Goal: Entertainment & Leisure: Consume media (video, audio)

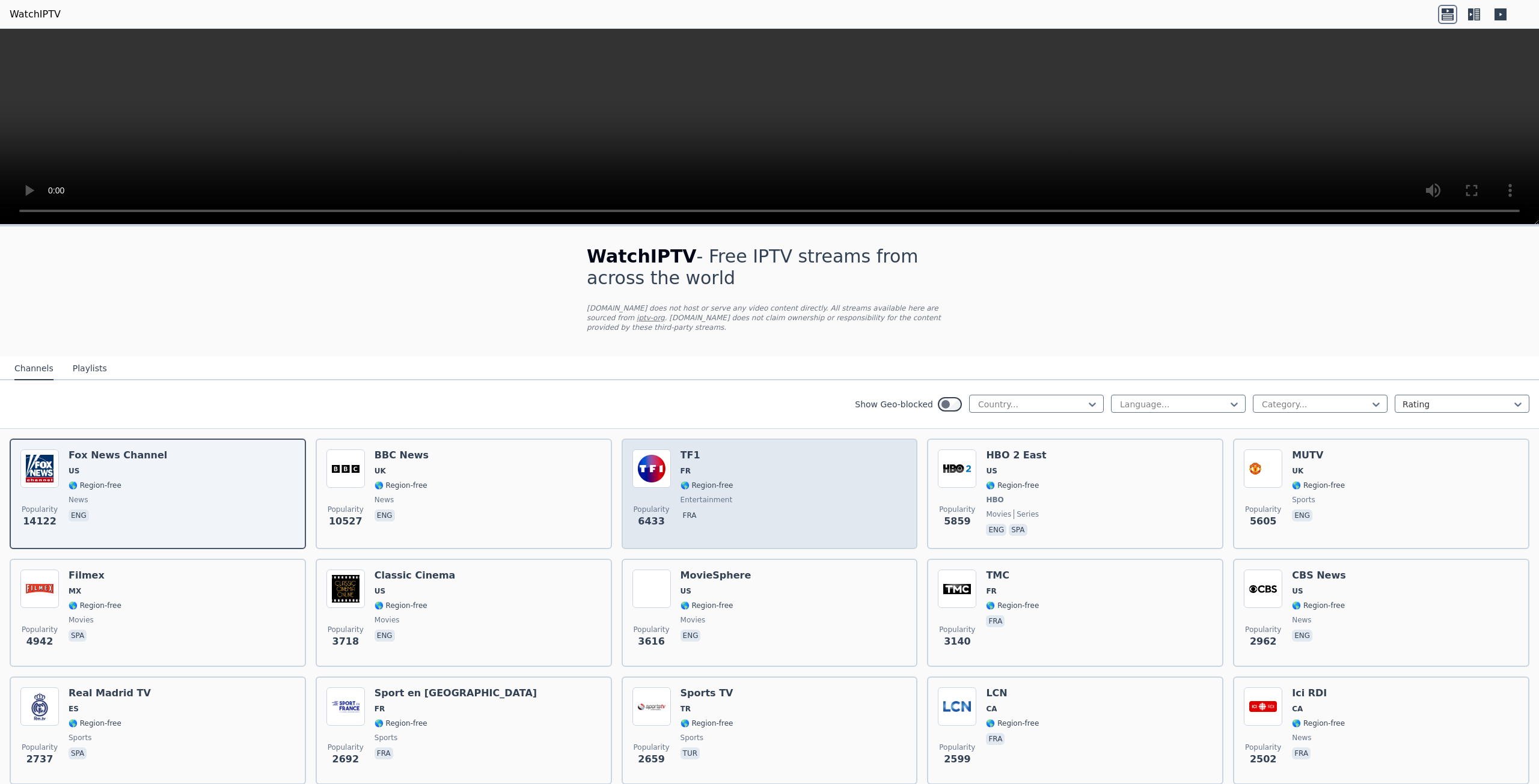
click at [670, 506] on div "Popularity 6433 TF1 FR 🌎 Region-free entertainment fra" at bounding box center [770, 493] width 274 height 89
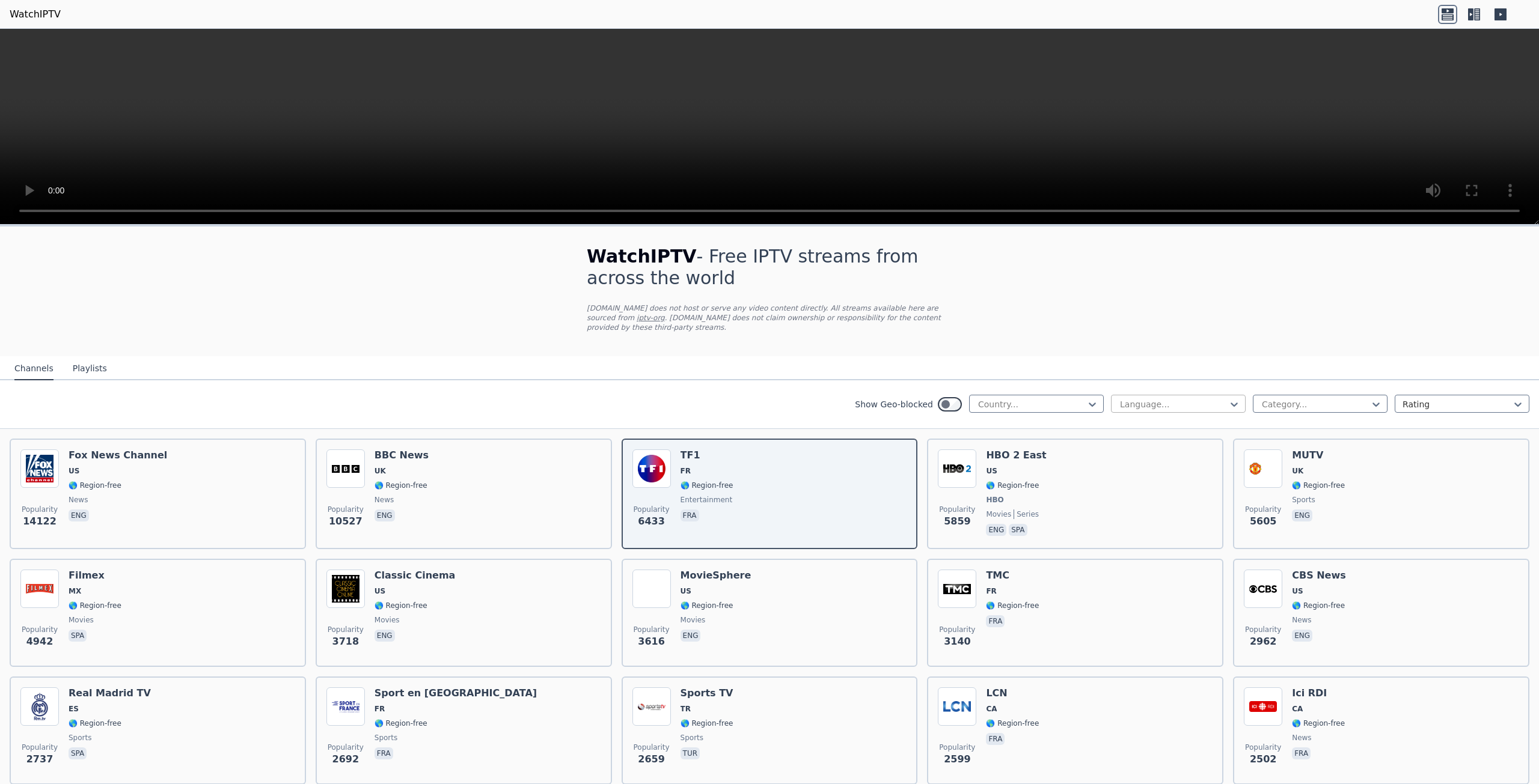
click at [1178, 399] on div at bounding box center [1173, 404] width 109 height 12
click at [1168, 447] on div "Arabic" at bounding box center [1178, 452] width 135 height 21
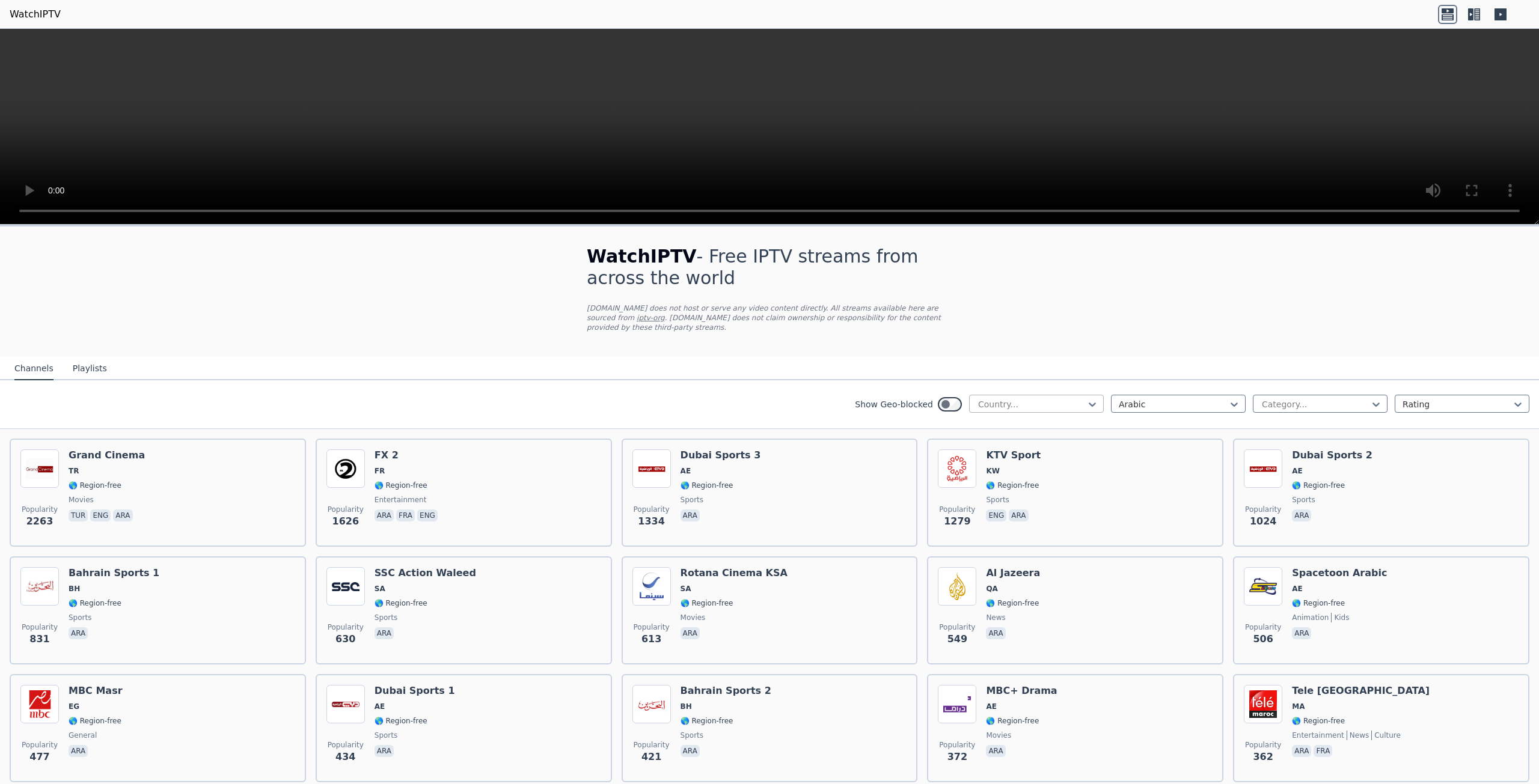
click at [1001, 399] on div at bounding box center [1032, 404] width 109 height 12
click at [1306, 399] on div at bounding box center [1315, 404] width 109 height 12
click at [1300, 531] on div "Sports" at bounding box center [1320, 541] width 135 height 21
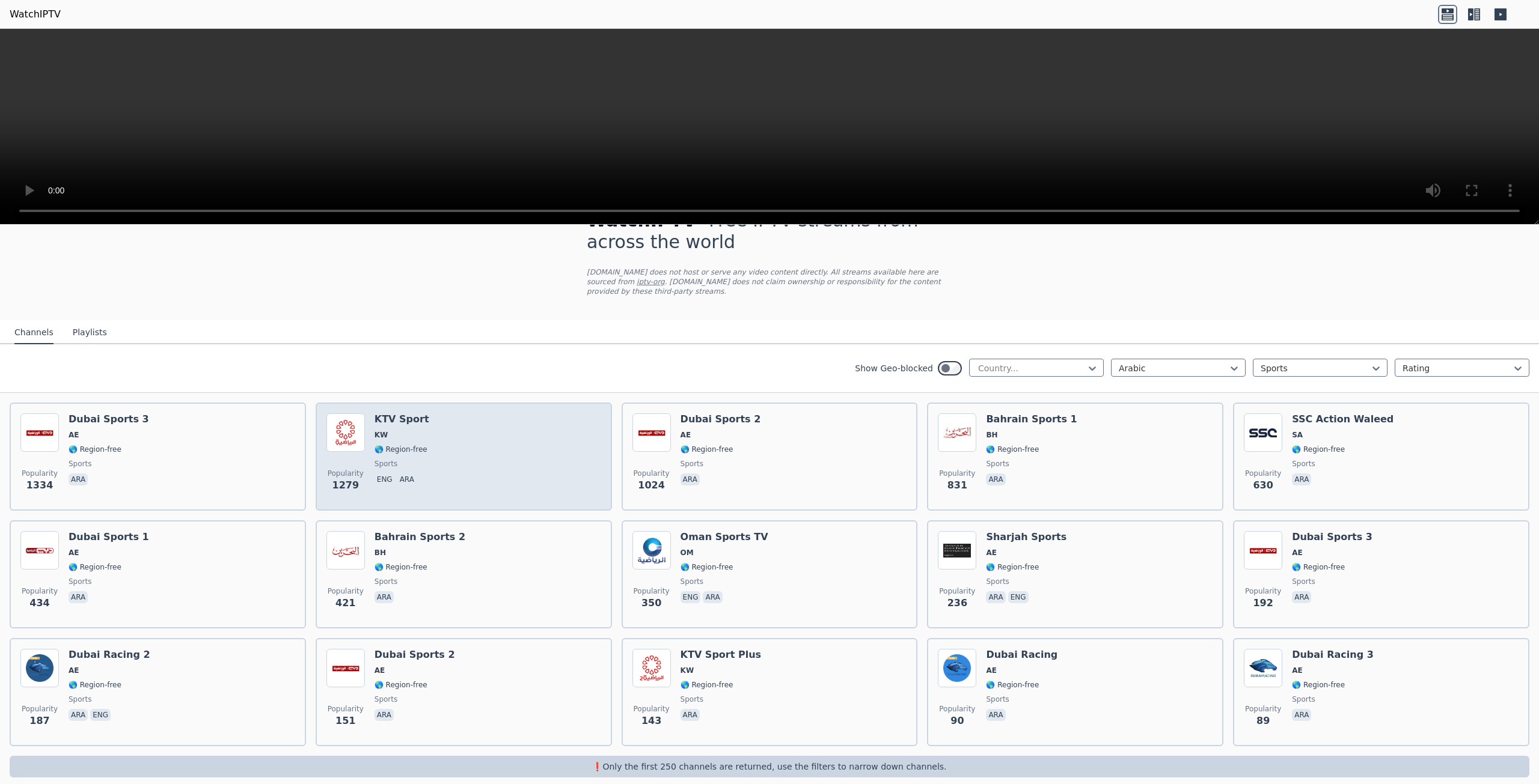
scroll to position [39, 0]
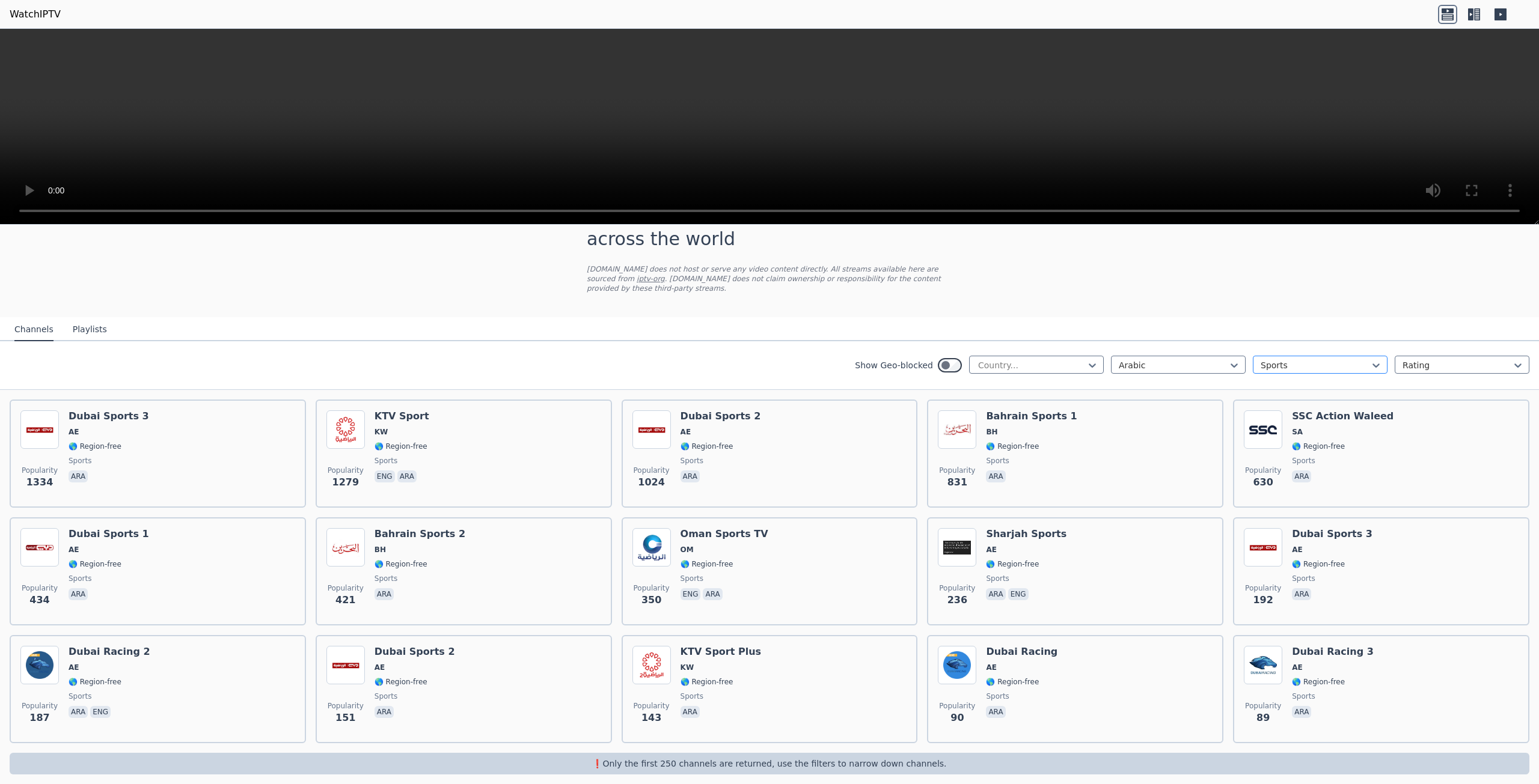
click at [1358, 359] on div at bounding box center [1315, 365] width 109 height 12
click at [1272, 382] on div "All categories" at bounding box center [1320, 391] width 135 height 21
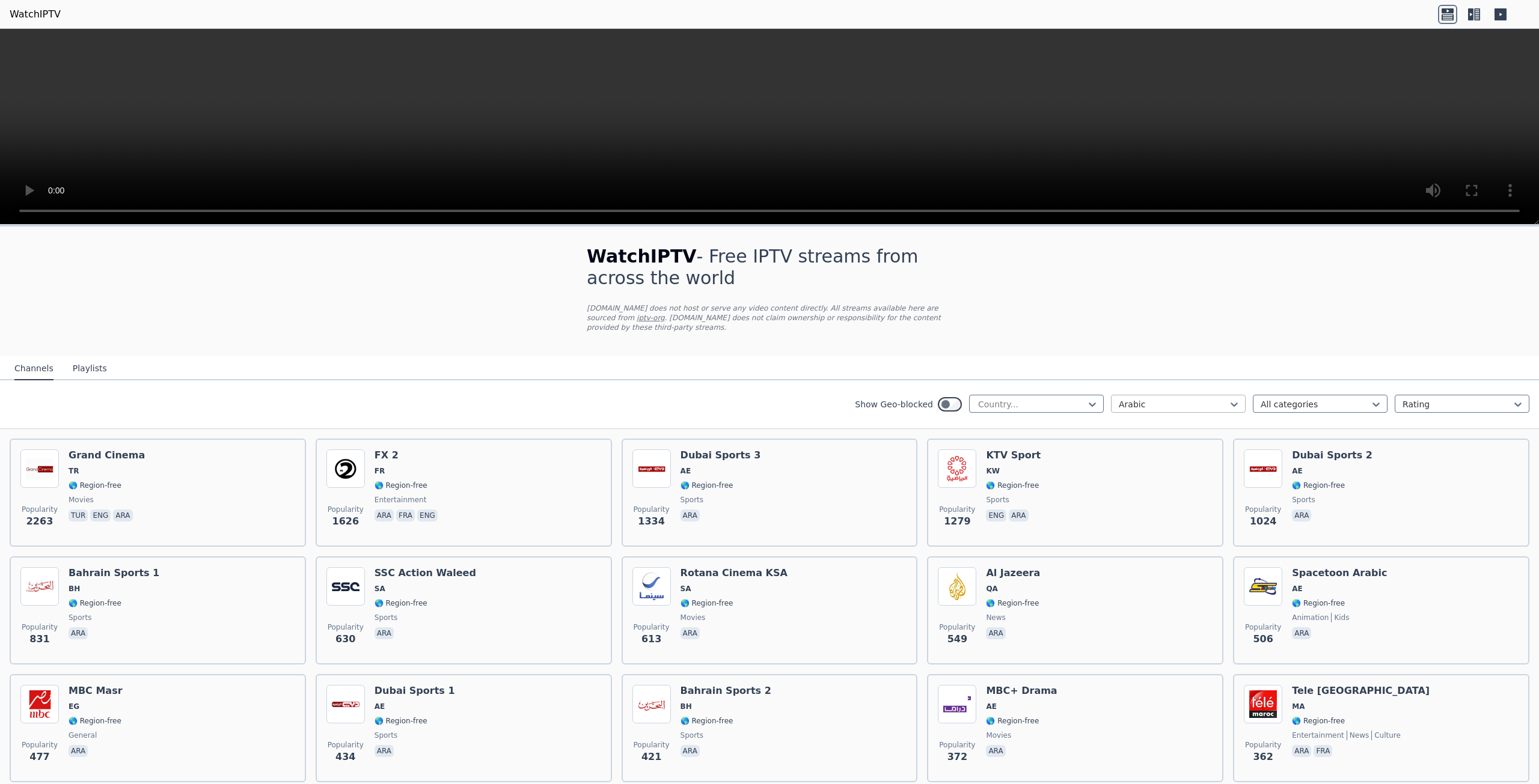
click at [1123, 399] on div at bounding box center [1173, 404] width 109 height 12
click at [1151, 420] on div "All languages" at bounding box center [1178, 430] width 135 height 21
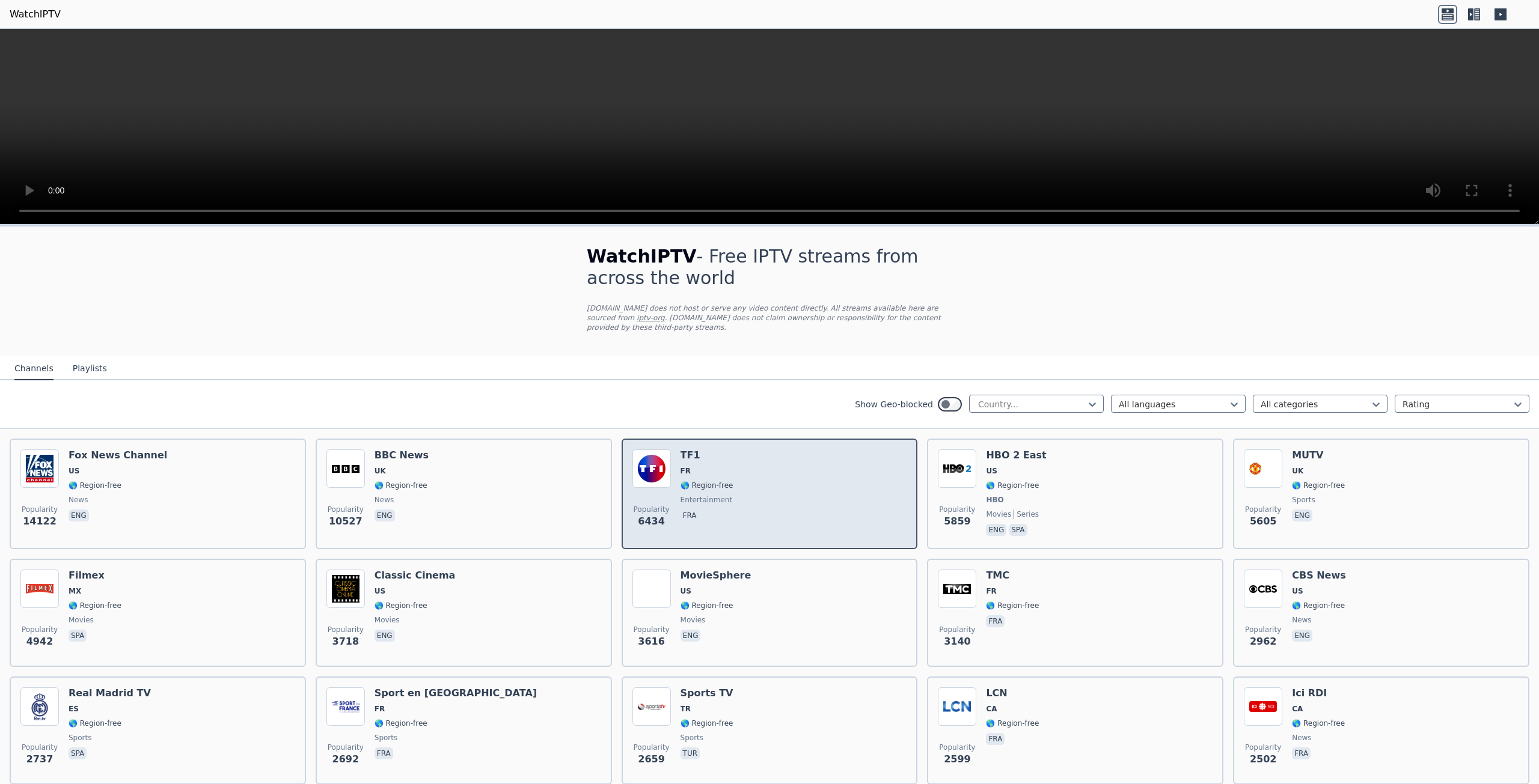
click at [722, 469] on div "TF1 FR 🌎 Region-free entertainment fra" at bounding box center [706, 493] width 53 height 89
click at [729, 456] on div "Popularity 6434 TF1 FR 🌎 Region-free entertainment fra" at bounding box center [770, 493] width 274 height 89
click at [647, 462] on img at bounding box center [651, 468] width 38 height 38
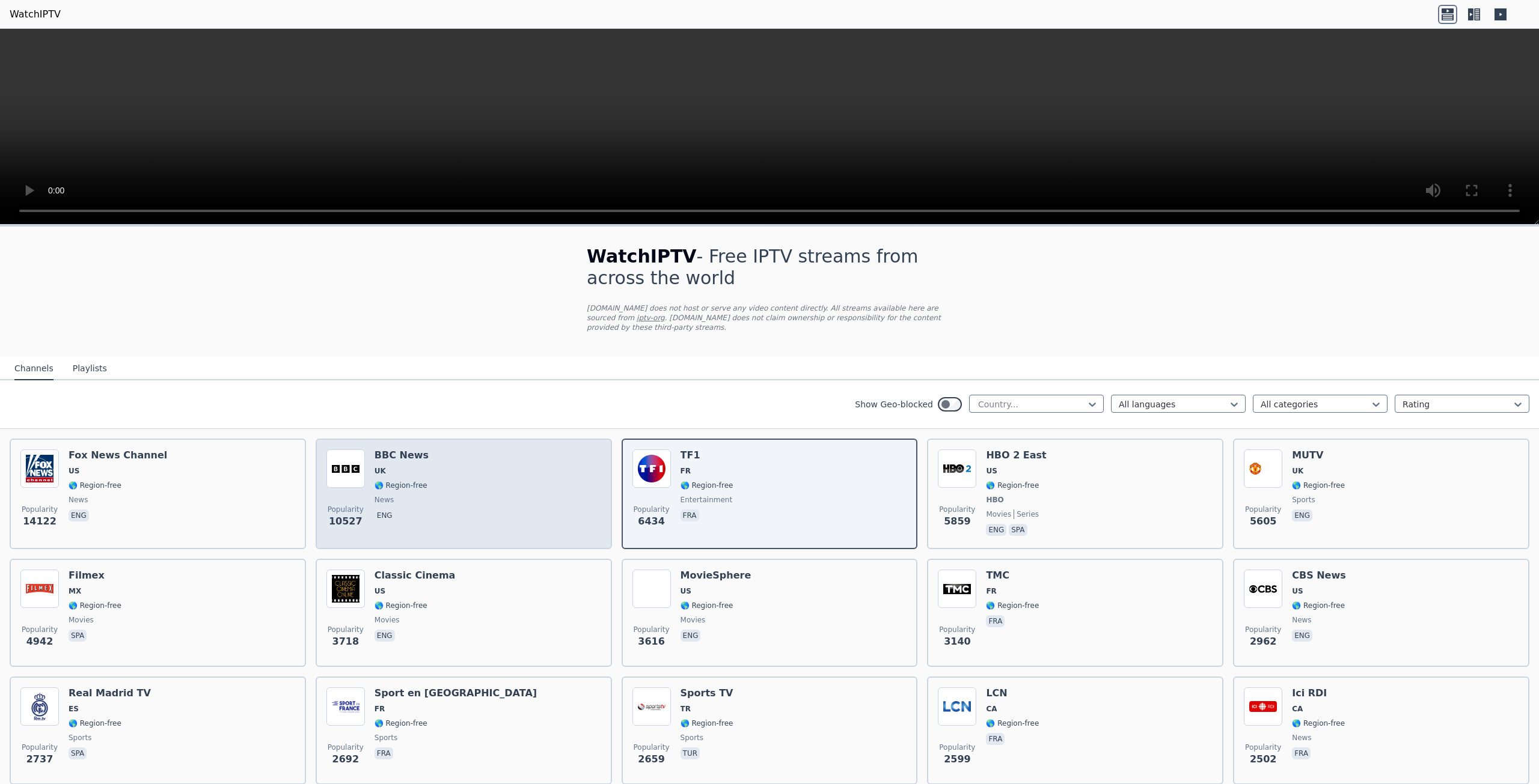
click at [448, 500] on div "Popularity 10527 BBC News UK 🌎 Region-free news eng" at bounding box center [464, 493] width 274 height 89
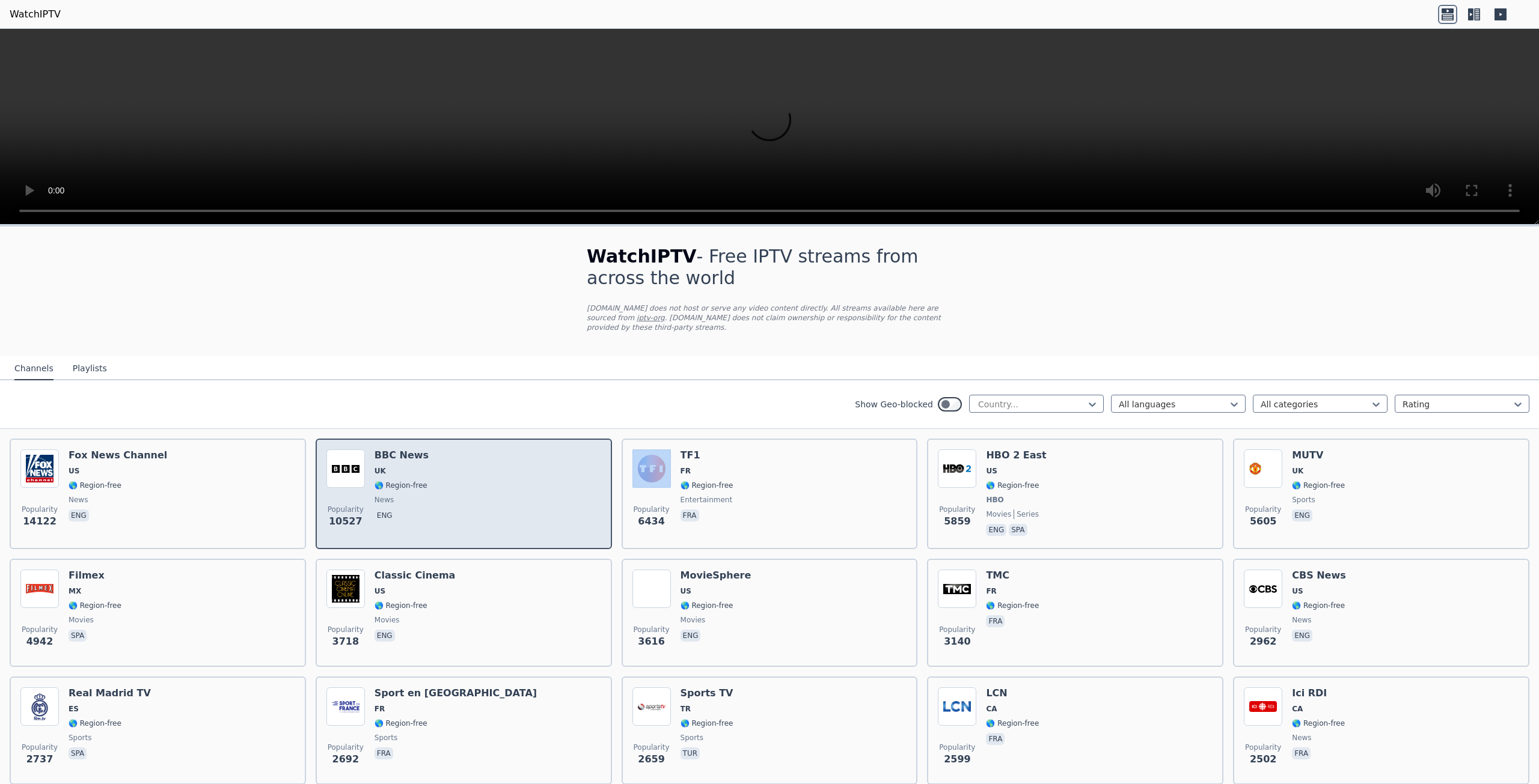
click at [448, 500] on div "Popularity 10527 BBC News UK 🌎 Region-free news eng" at bounding box center [464, 493] width 274 height 89
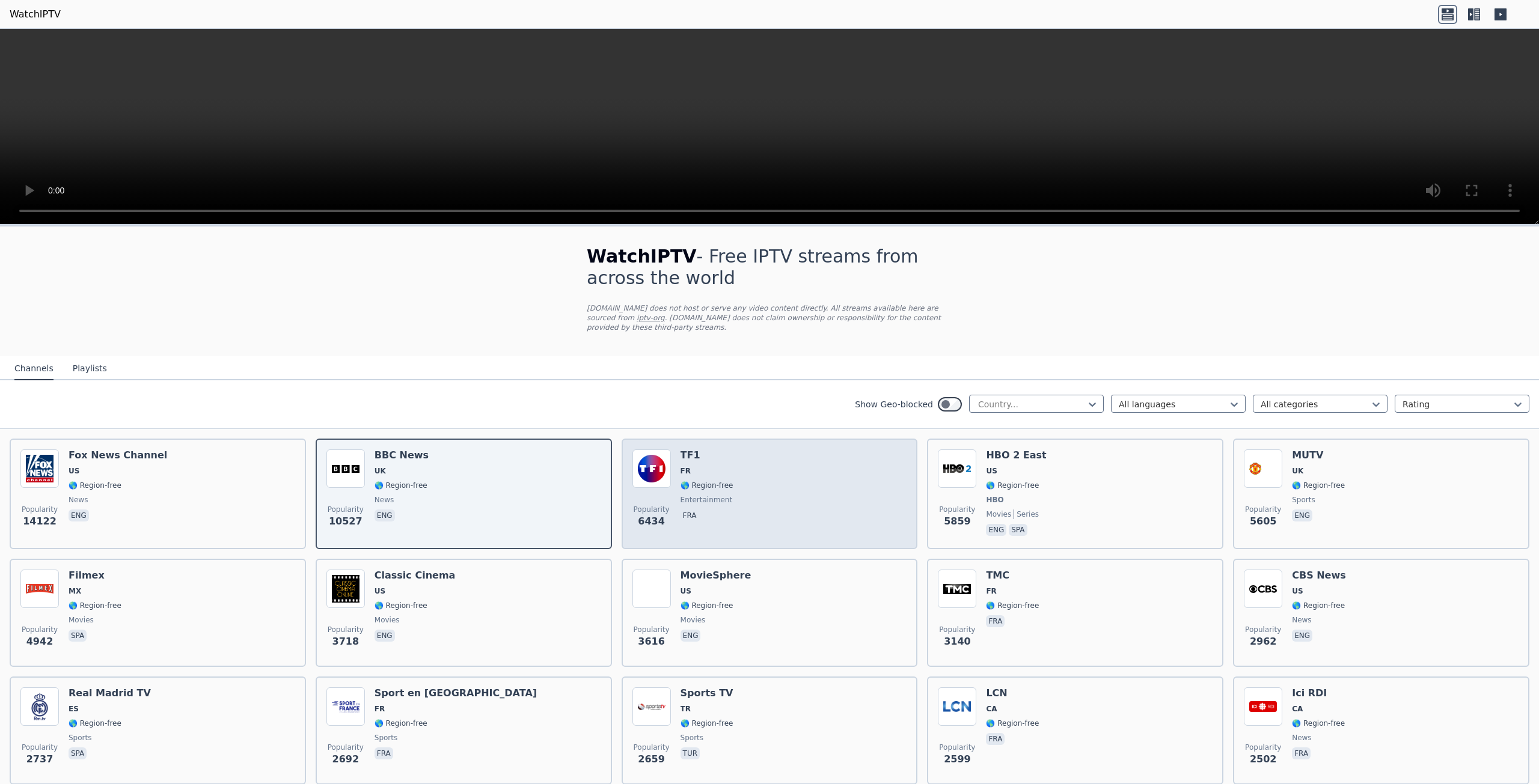
click at [852, 490] on div "Popularity 6434 TF1 FR 🌎 Region-free entertainment fra" at bounding box center [770, 493] width 274 height 89
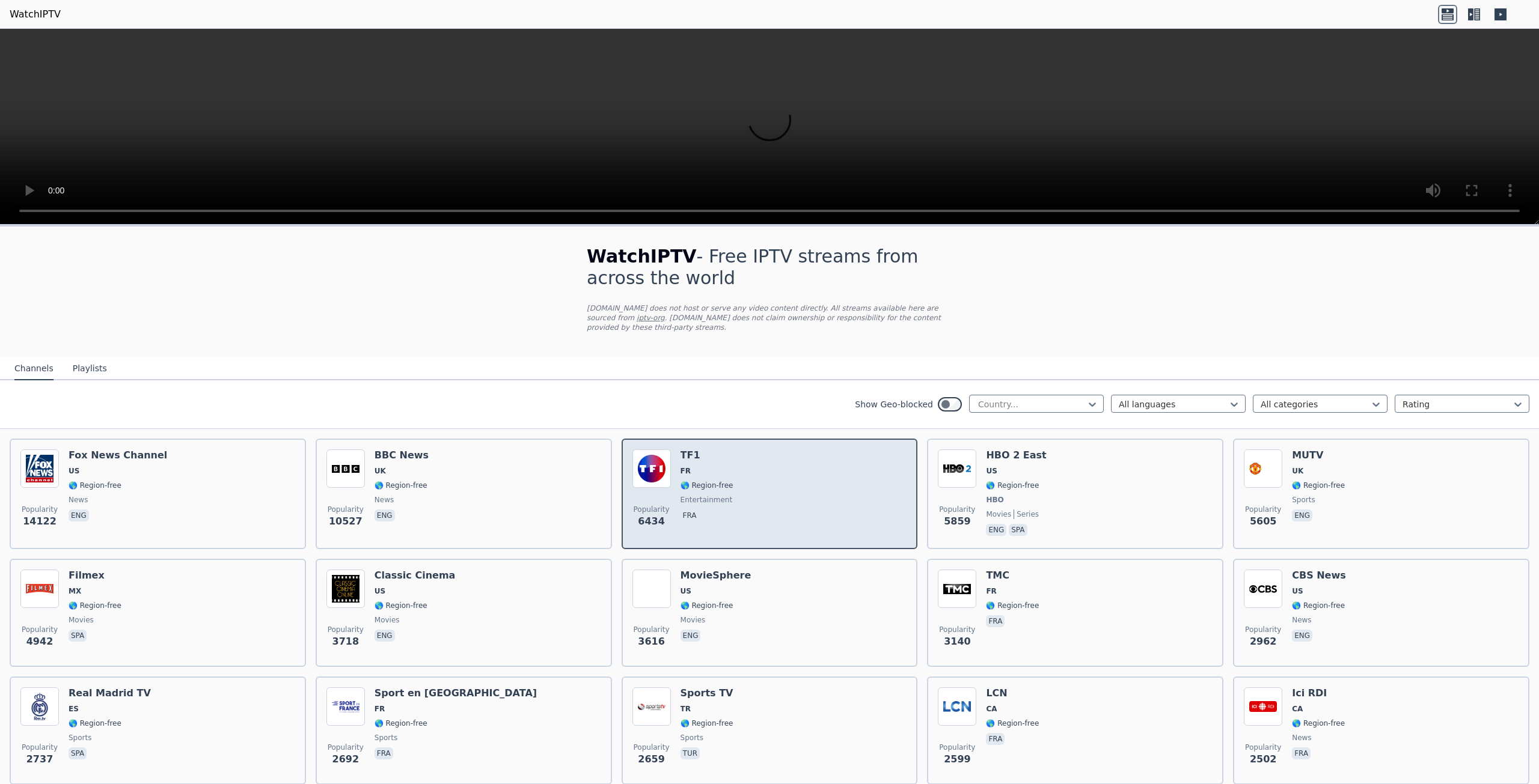
click at [852, 490] on div "Popularity 6434 TF1 FR 🌎 Region-free entertainment fra" at bounding box center [770, 493] width 274 height 89
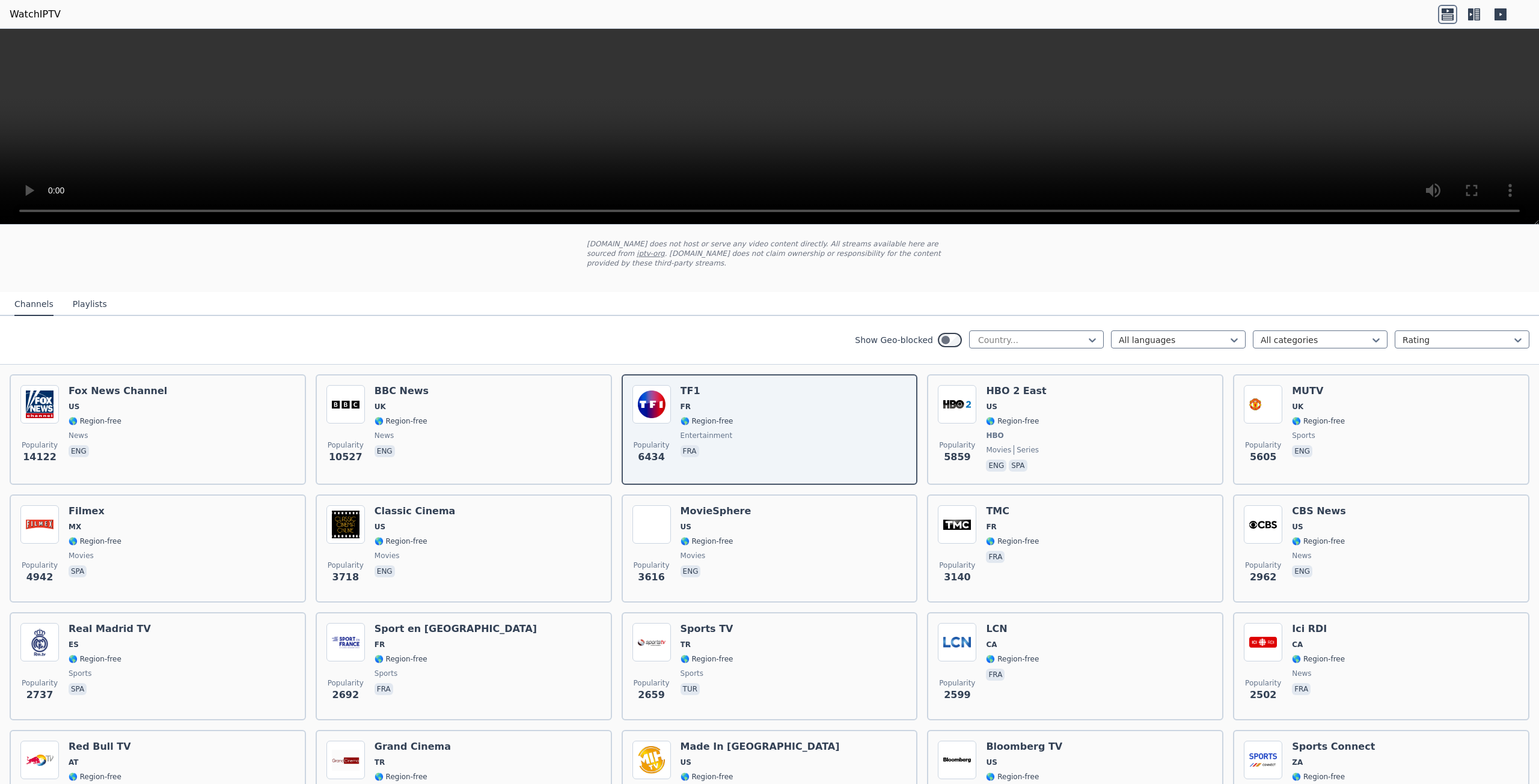
scroll to position [60, 0]
